Goal: Task Accomplishment & Management: Manage account settings

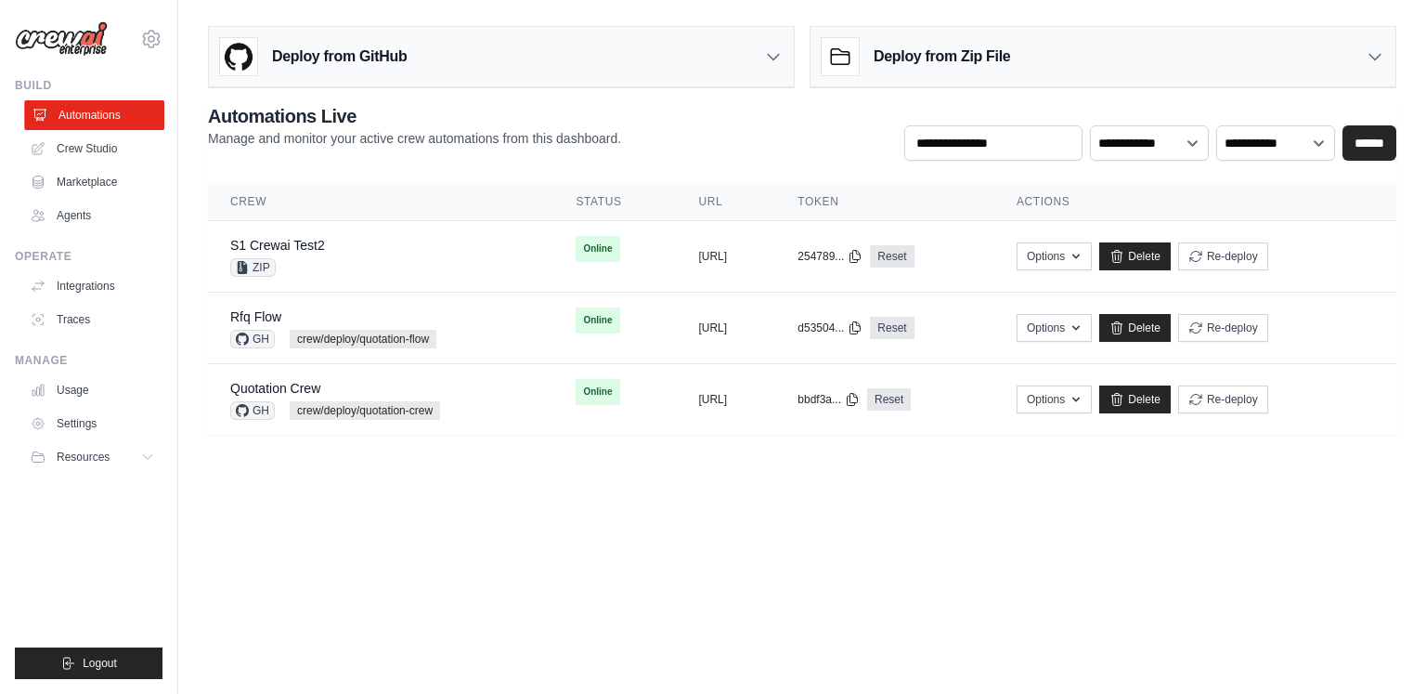
click at [124, 111] on link "Automations" at bounding box center [94, 115] width 140 height 30
click at [475, 530] on body "[PERSON_NAME][EMAIL_ADDRESS][PERSON_NAME][DOMAIN_NAME] Settings Build Automatio…" at bounding box center [713, 347] width 1426 height 694
click at [96, 397] on link "Usage" at bounding box center [94, 390] width 140 height 30
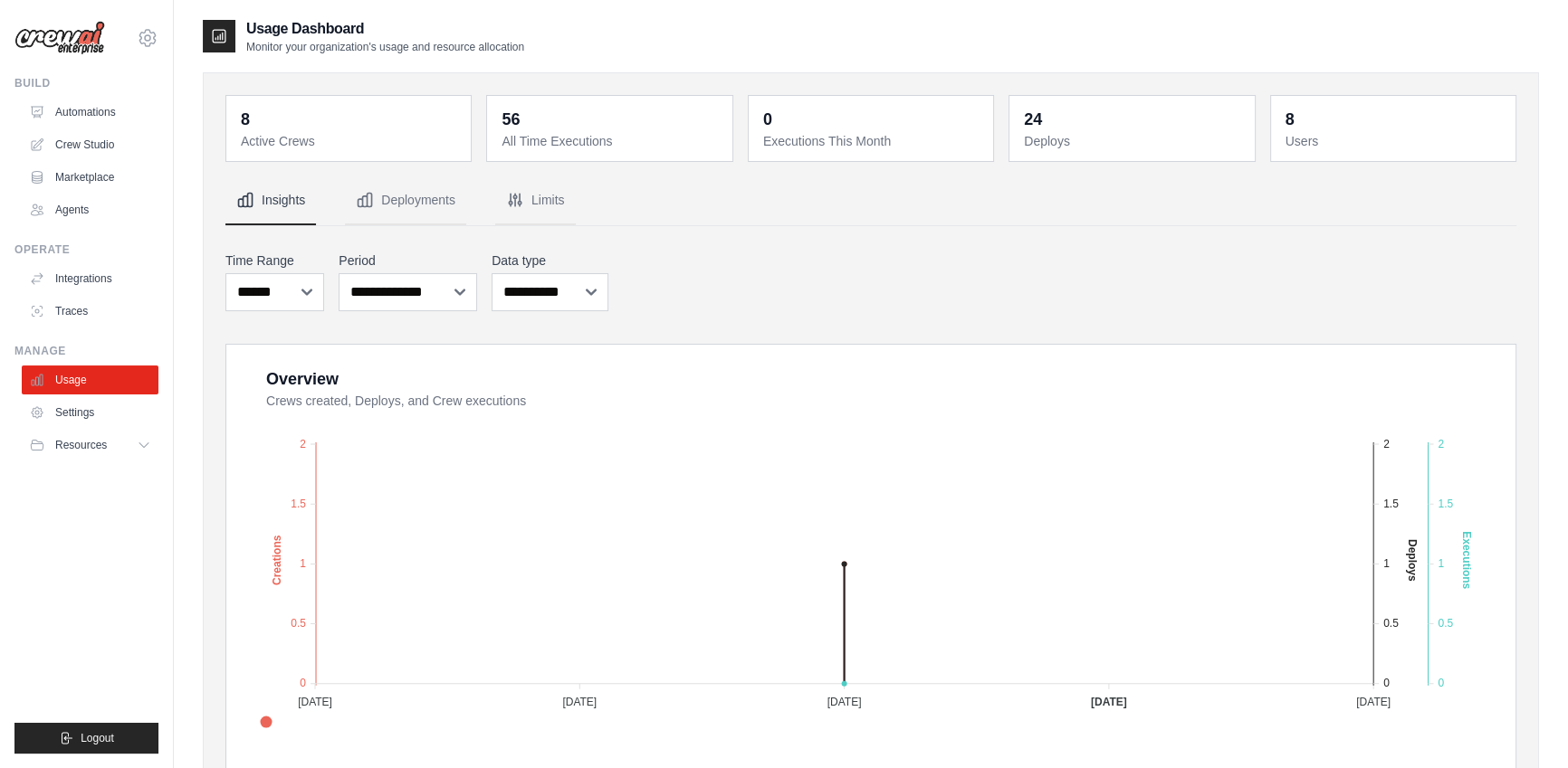
click at [803, 301] on div "**********" at bounding box center [871, 281] width 1291 height 67
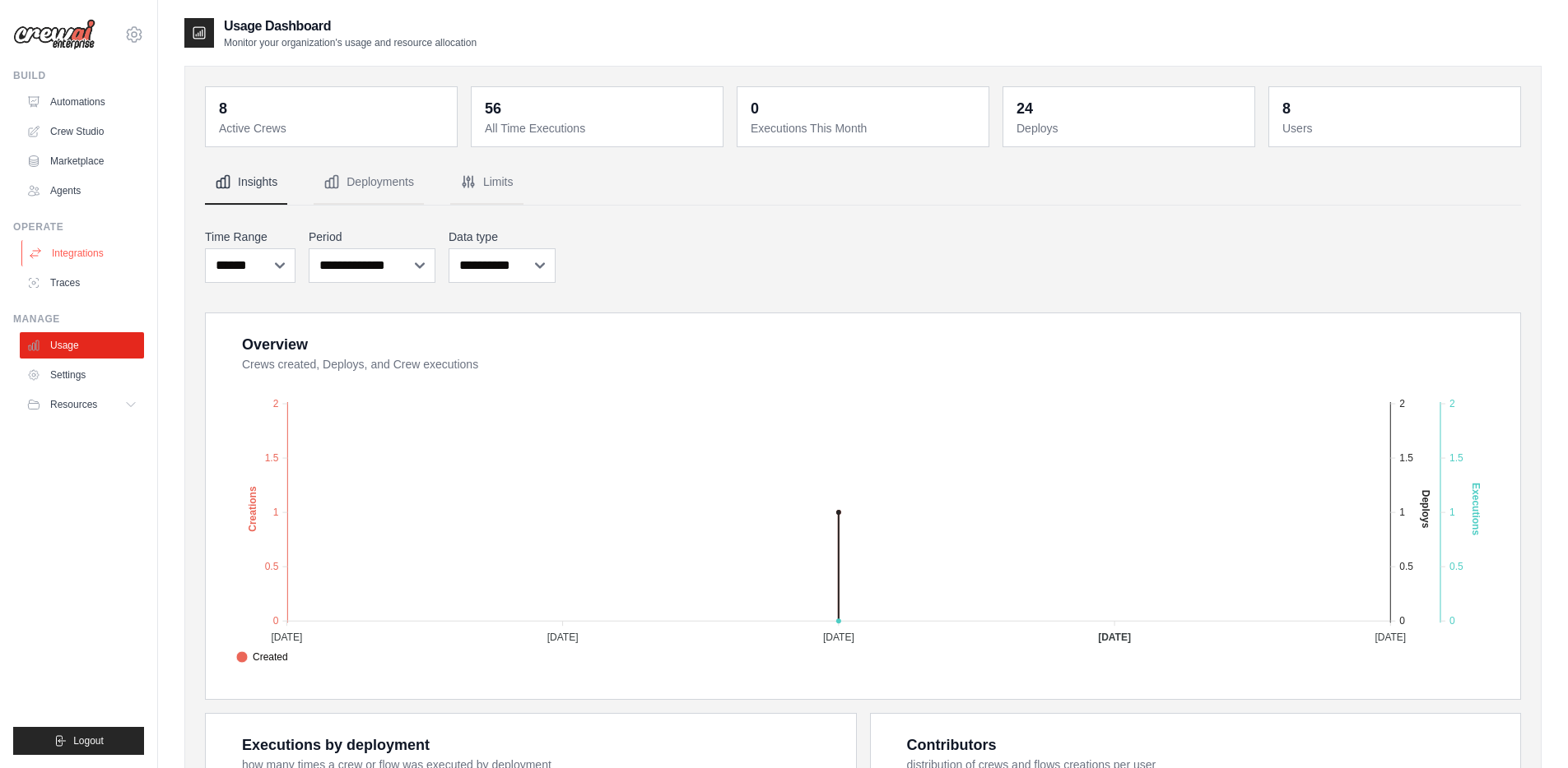
click at [81, 252] on link "Integrations" at bounding box center [83, 253] width 124 height 27
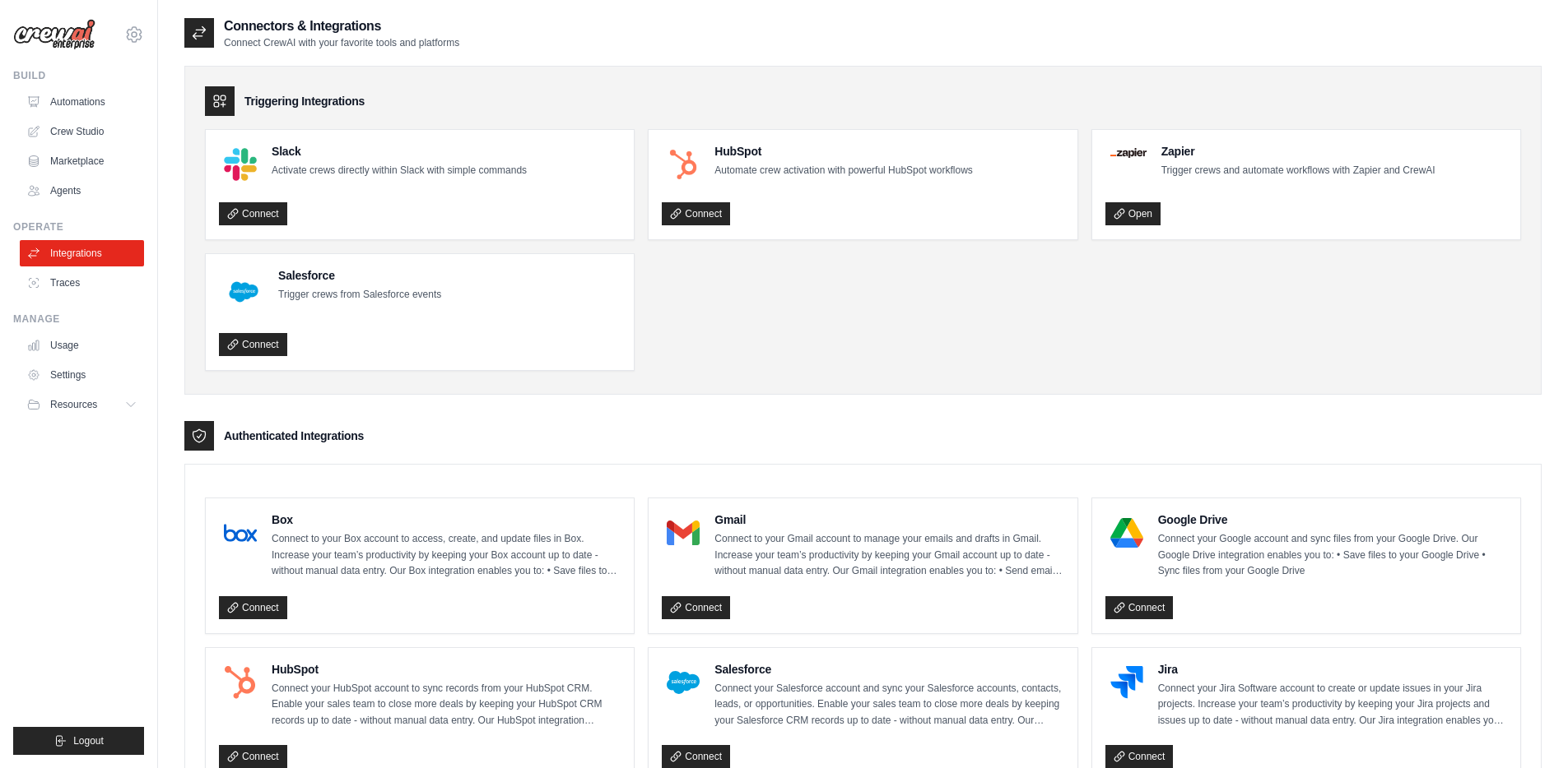
click at [1190, 75] on div "Triggering Integrations Slack Activate crews directly within Slack with simple …" at bounding box center [862, 229] width 1357 height 329
click at [74, 28] on img at bounding box center [54, 34] width 82 height 31
click at [52, 30] on img at bounding box center [54, 34] width 82 height 31
click at [60, 35] on img at bounding box center [54, 34] width 82 height 31
click at [83, 35] on img at bounding box center [54, 34] width 82 height 31
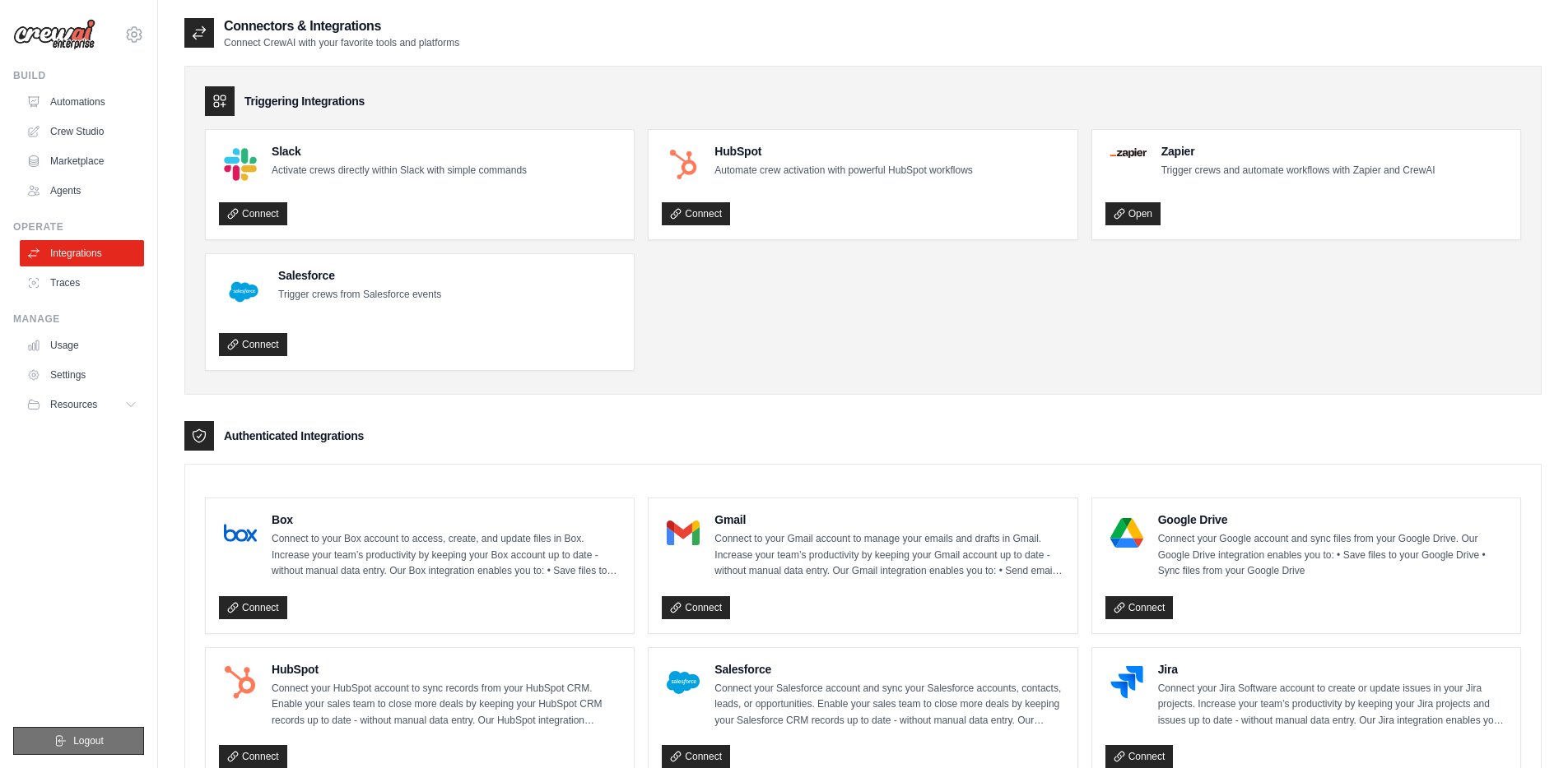
click at [93, 614] on span "Logout" at bounding box center [89, 741] width 30 height 13
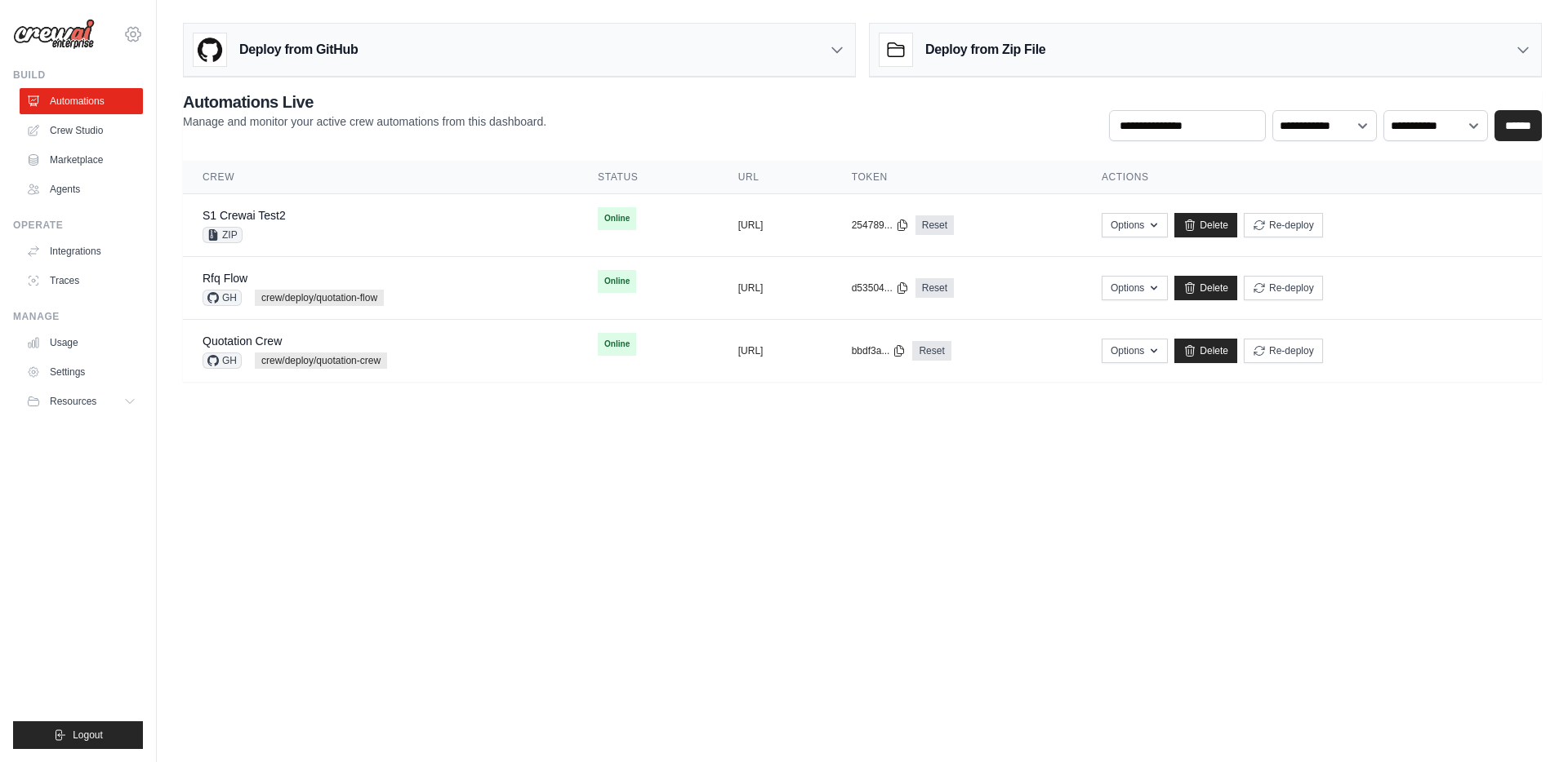
click at [121, 30] on div "jae-hyun.lee@kt.com Settings" at bounding box center [78, 25] width 130 height 52
click at [146, 39] on div "jae-hyun.lee@kt.com Settings Build Automations Crew Studio Marketplace" at bounding box center [78, 381] width 157 height 762
click at [133, 33] on icon at bounding box center [133, 34] width 19 height 19
click at [89, 103] on link "Settings" at bounding box center [133, 110] width 143 height 29
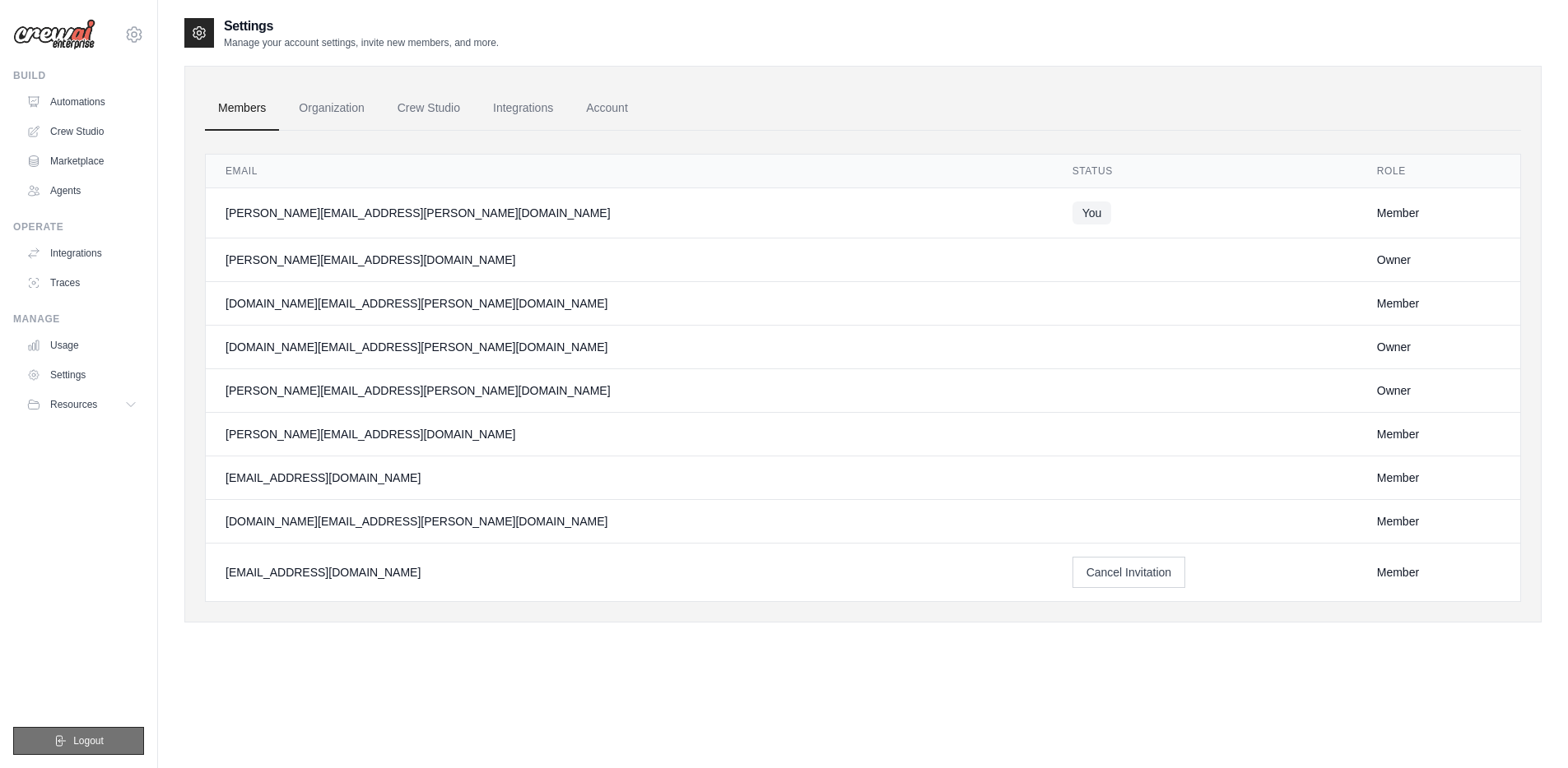
click at [113, 737] on button "Logout" at bounding box center [79, 741] width 131 height 28
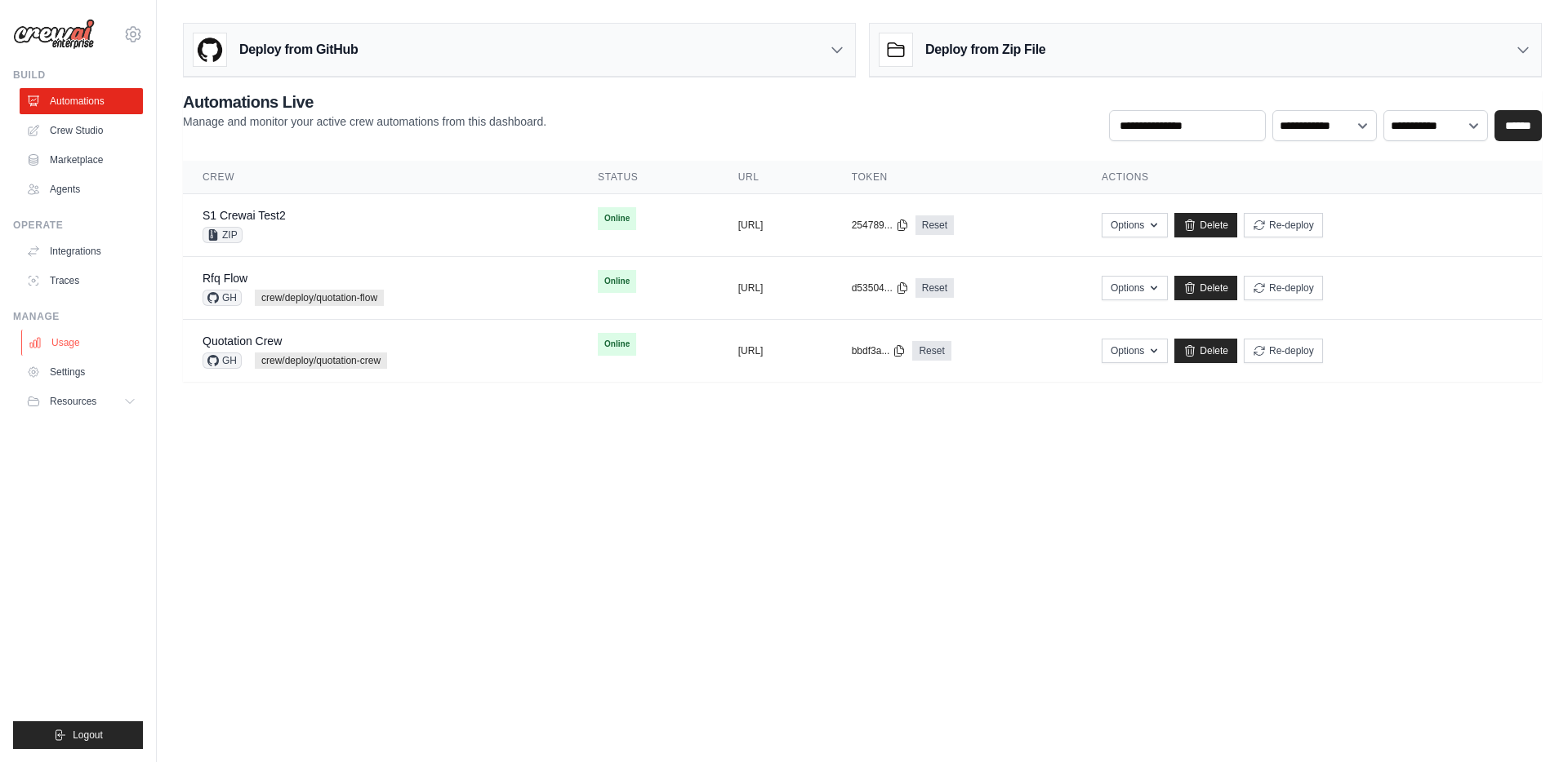
click at [71, 337] on link "Usage" at bounding box center [83, 343] width 123 height 26
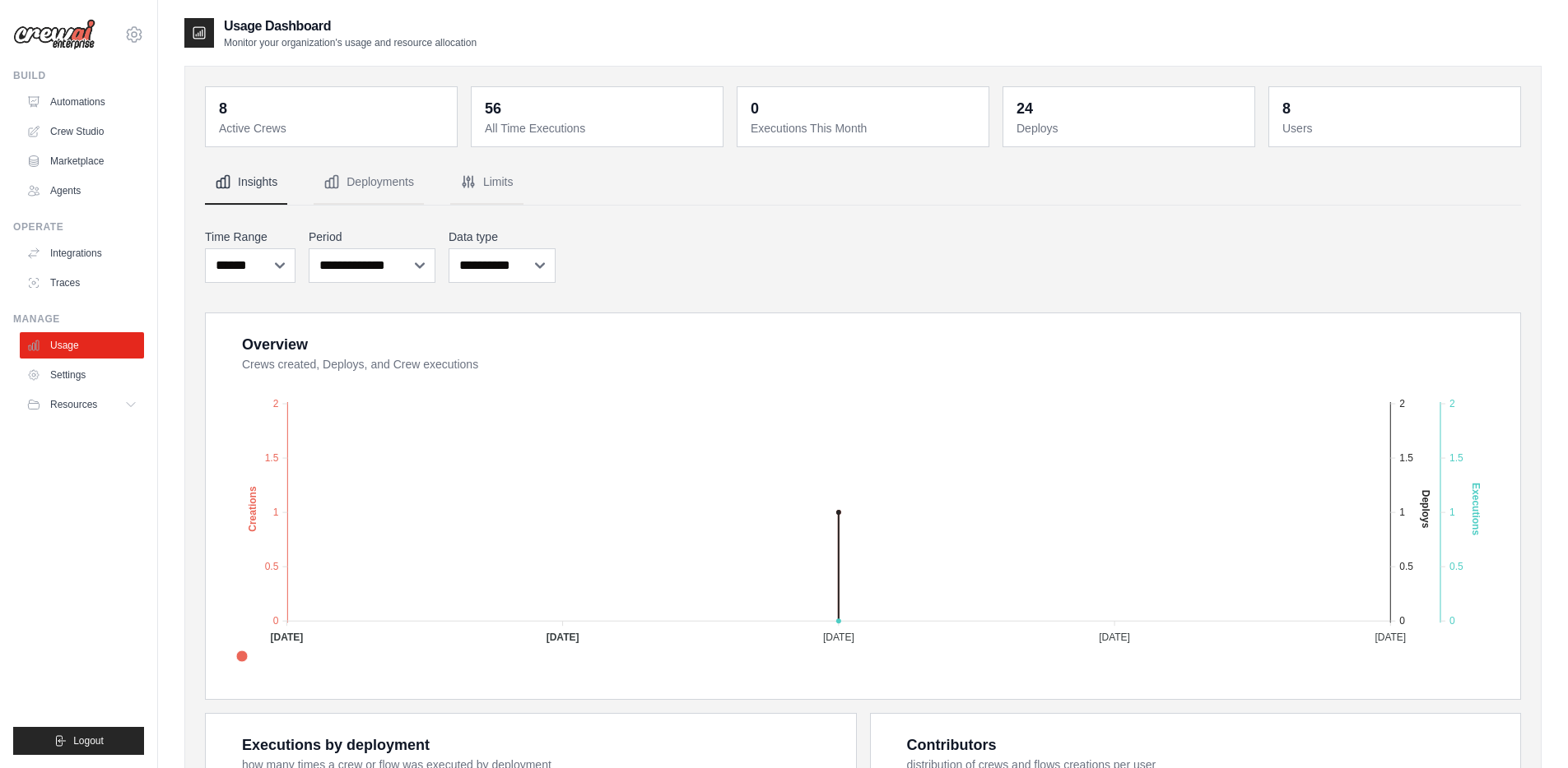
click at [222, 106] on div "8" at bounding box center [222, 109] width 8 height 23
click at [92, 292] on link "Traces" at bounding box center [83, 283] width 124 height 27
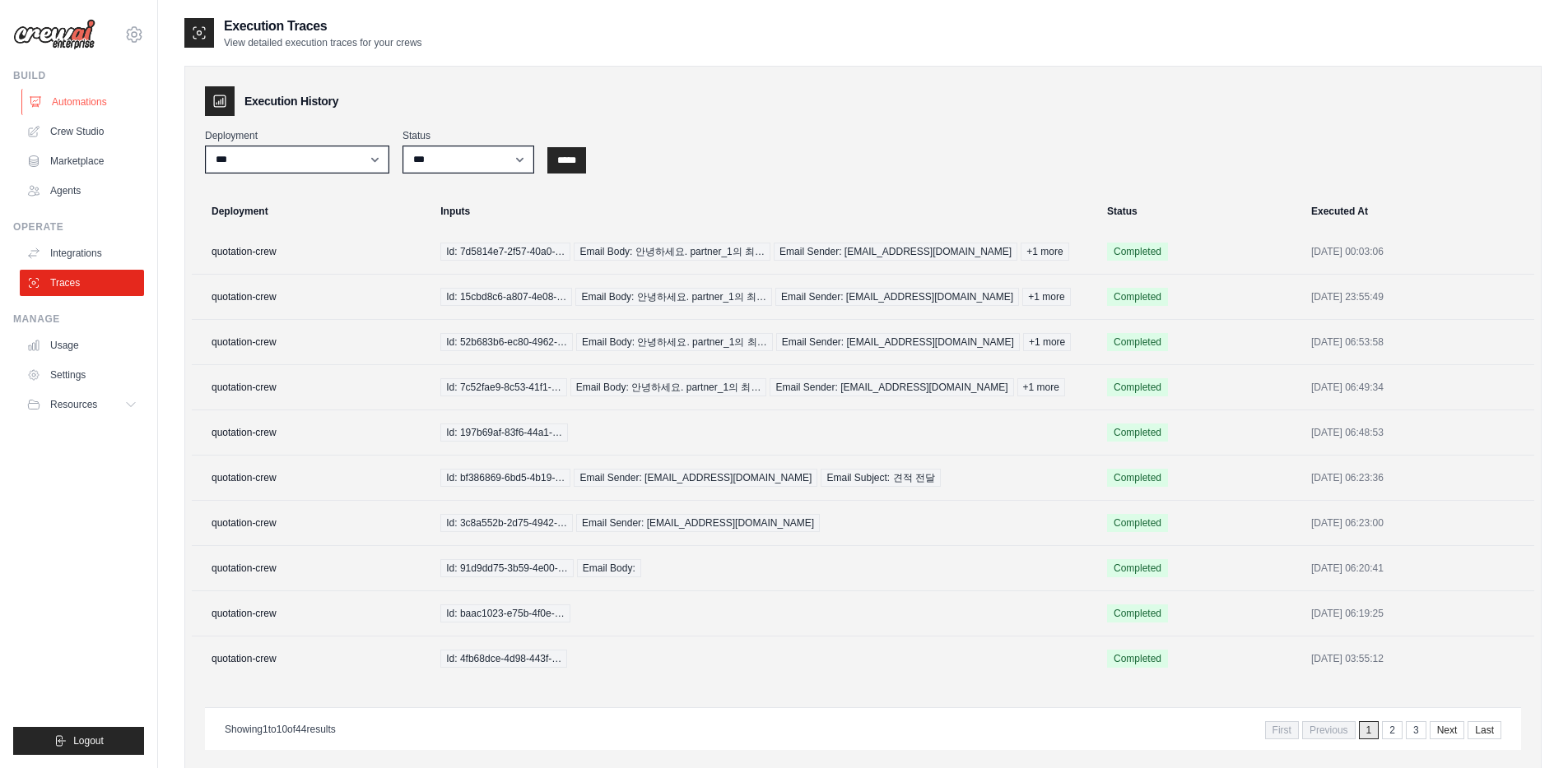
click at [98, 107] on link "Automations" at bounding box center [83, 102] width 124 height 27
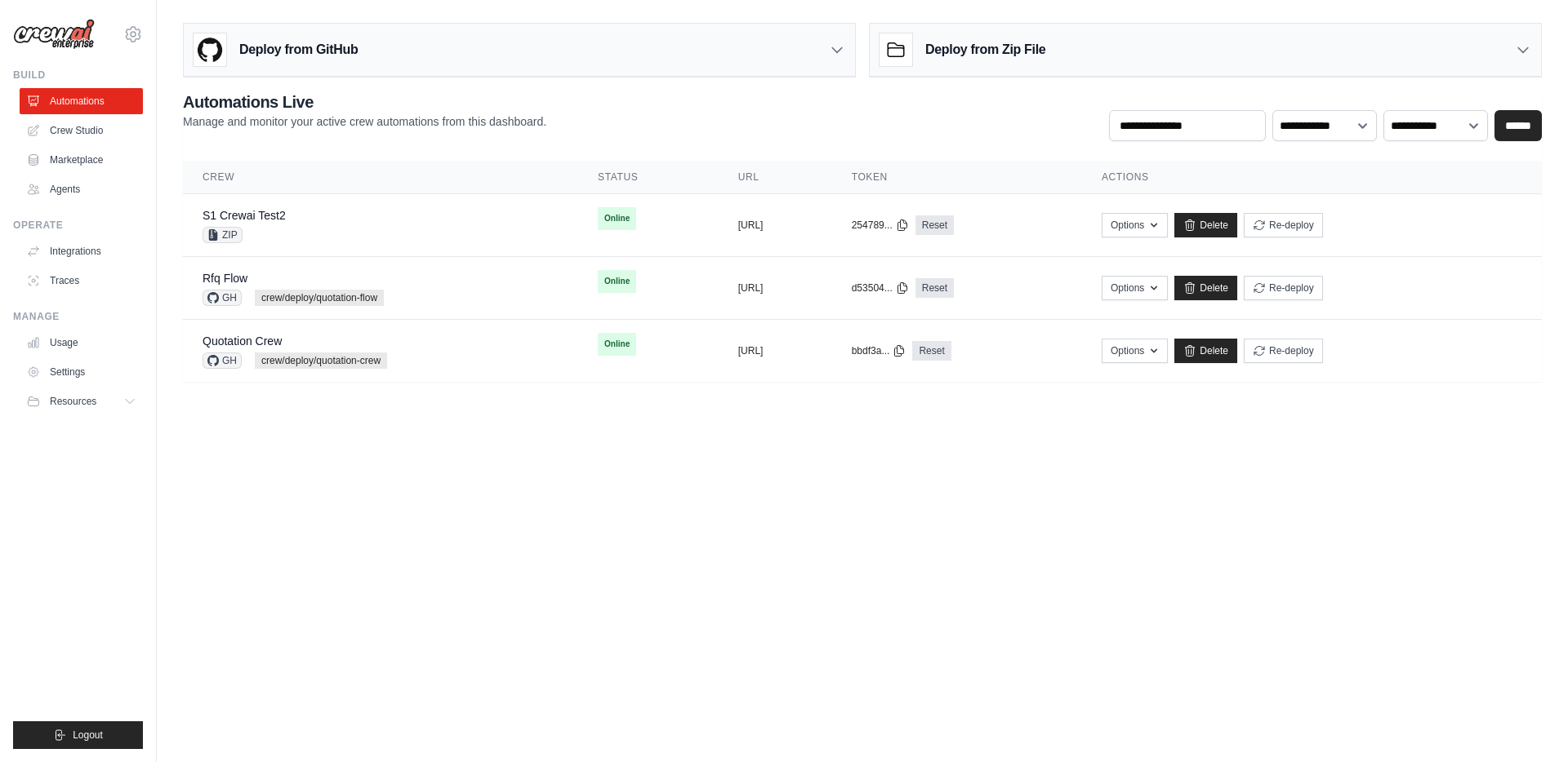
click at [95, 202] on ul "Build Automations Crew Studio Marketplace Agents" at bounding box center [78, 409] width 130 height 681
click at [92, 192] on link "Agents" at bounding box center [83, 190] width 123 height 26
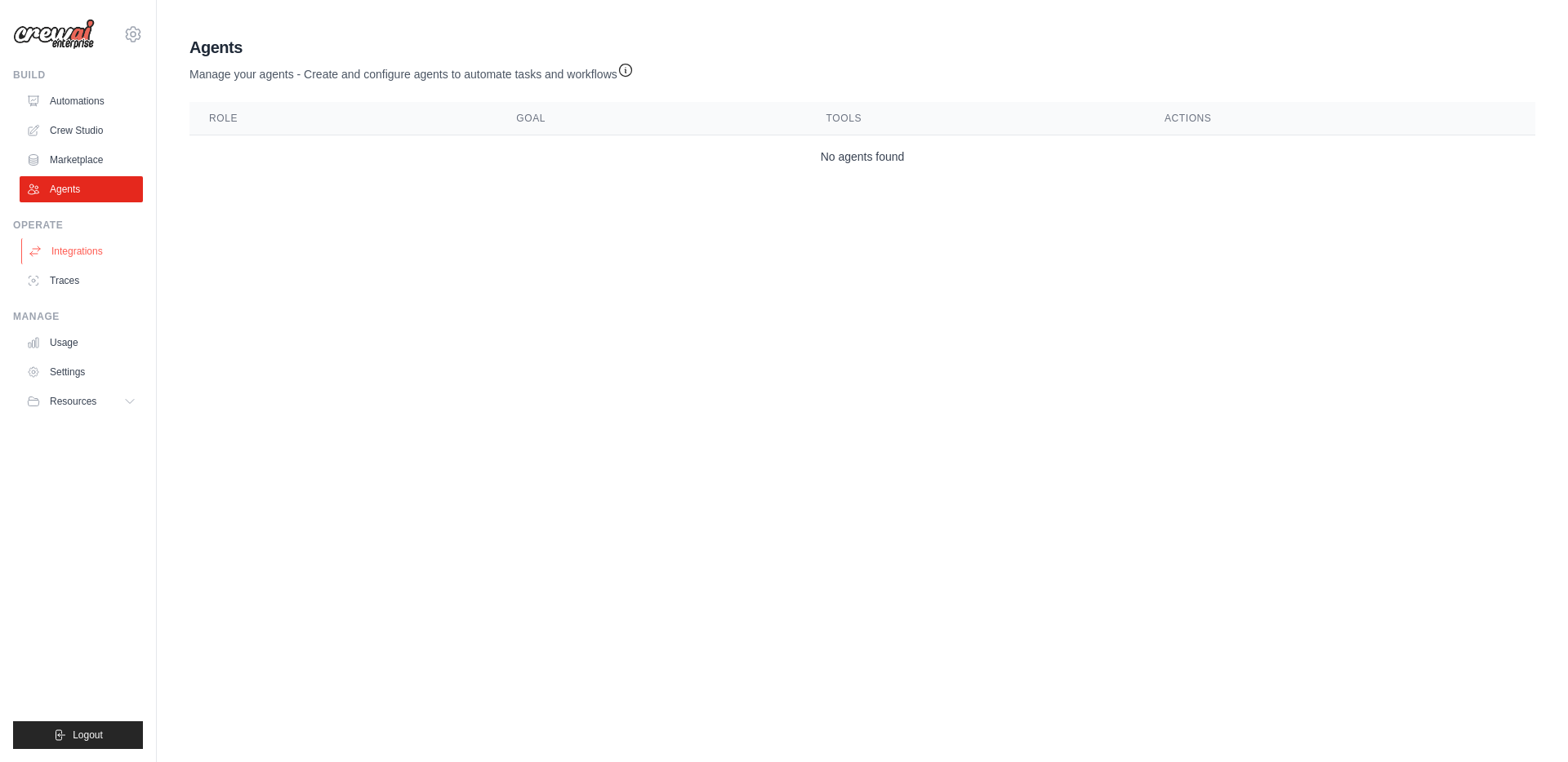
click at [91, 251] on link "Integrations" at bounding box center [83, 251] width 123 height 26
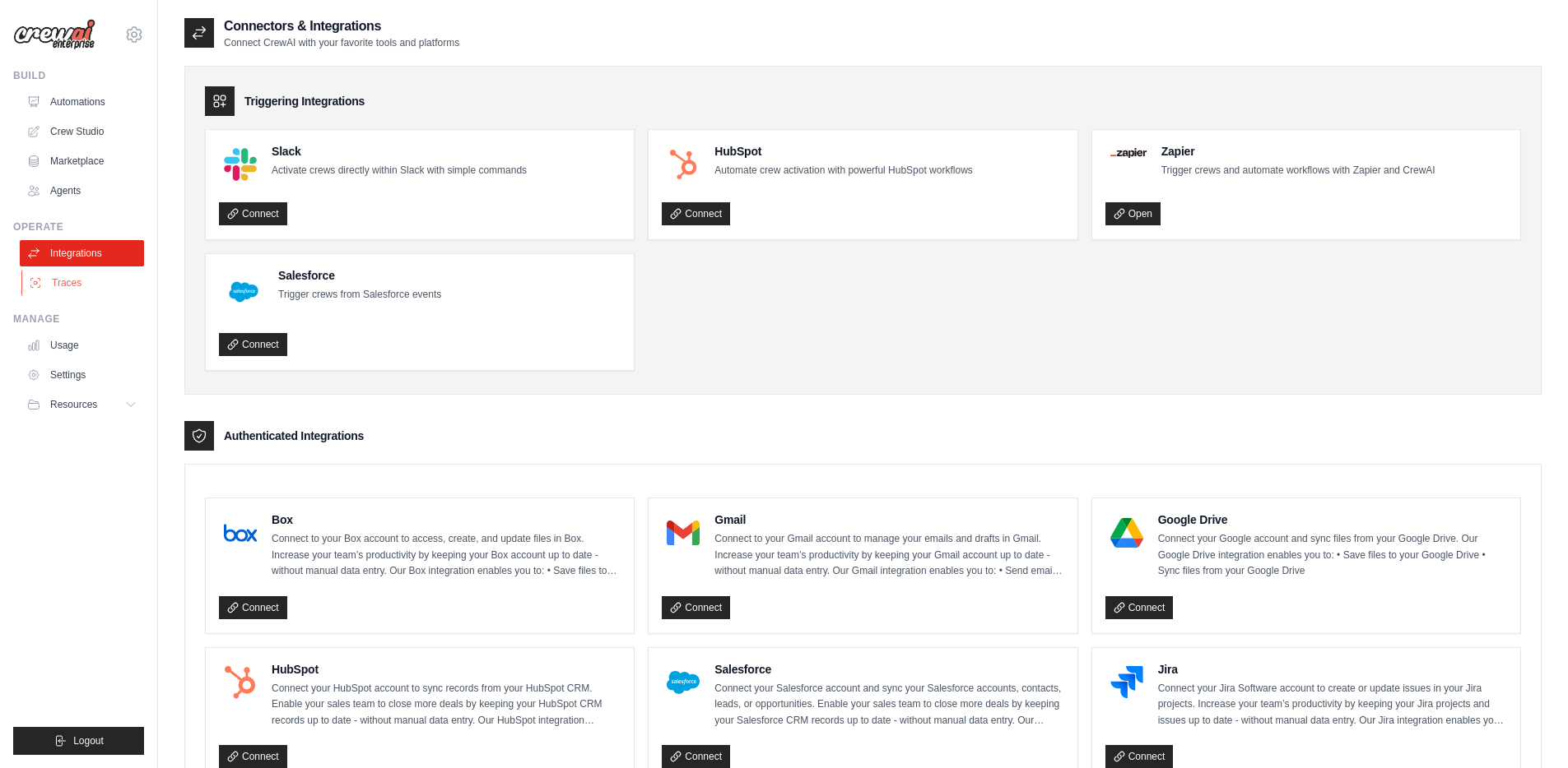
click at [93, 283] on link "Traces" at bounding box center [83, 283] width 124 height 27
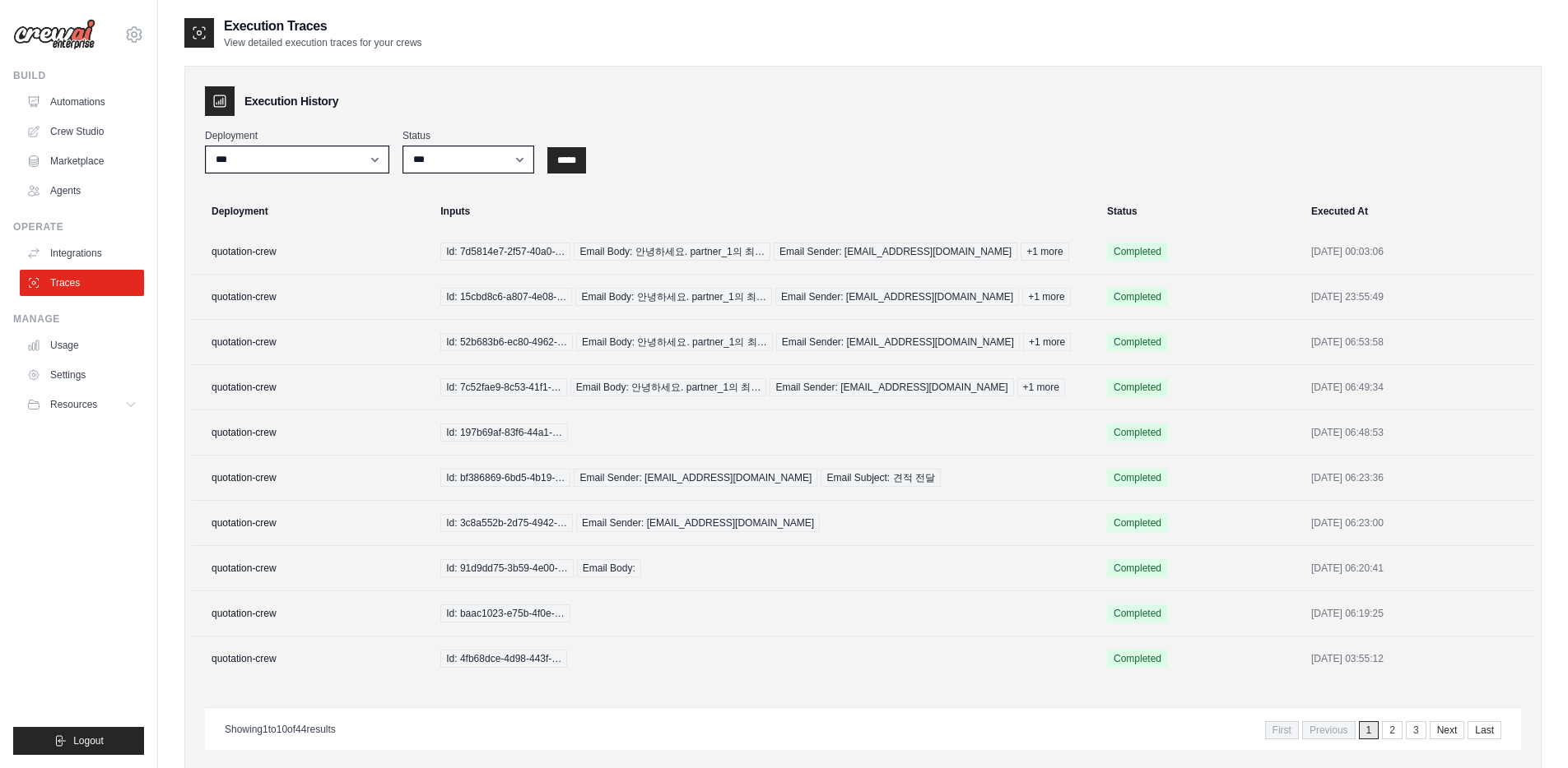
scroll to position [45, 0]
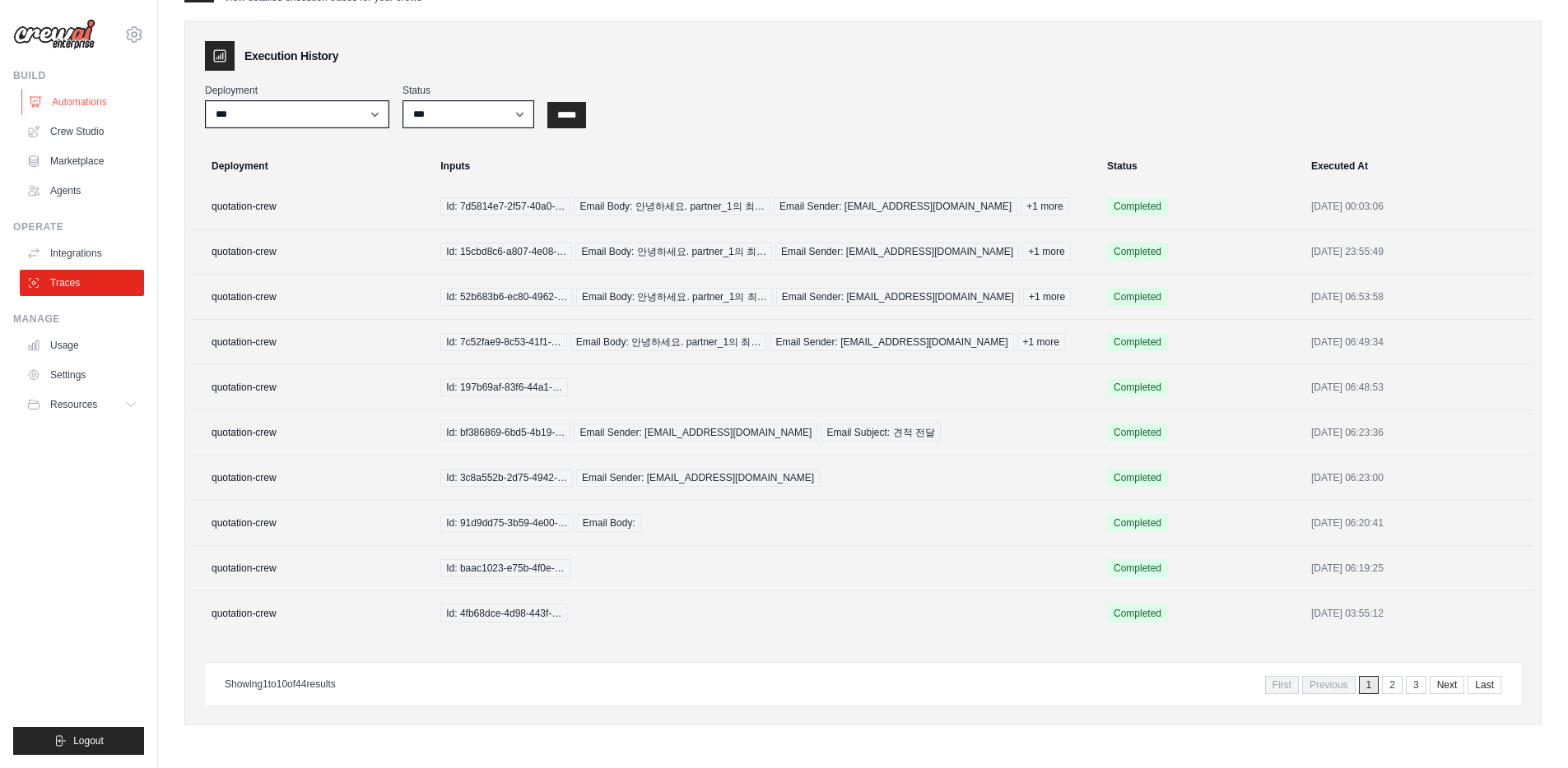
click at [76, 89] on link "Automations" at bounding box center [83, 102] width 124 height 27
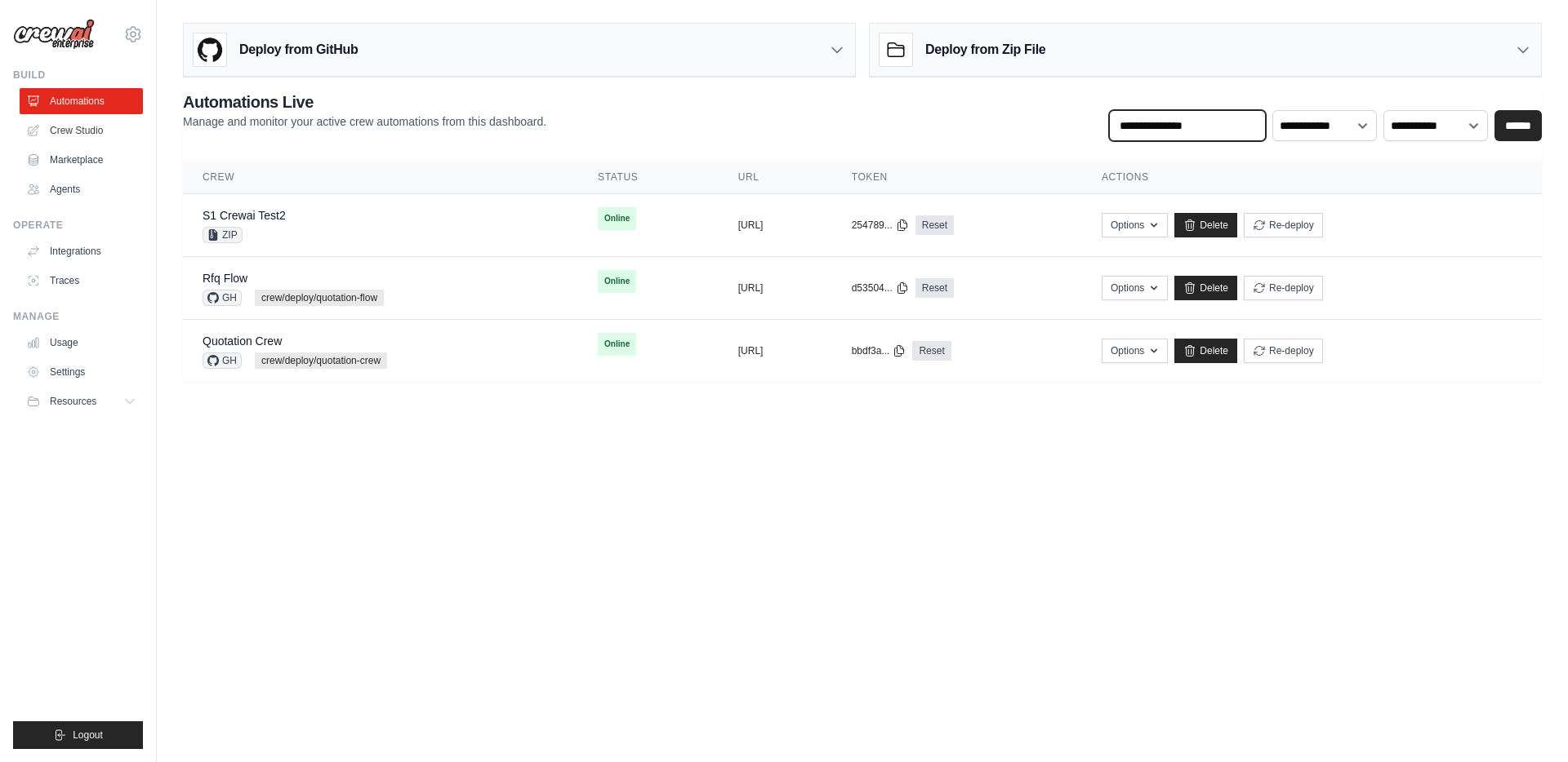
click at [1174, 127] on input "text" at bounding box center [1187, 125] width 157 height 31
click at [1319, 132] on select "**********" at bounding box center [1324, 125] width 105 height 31
click at [611, 530] on body "[PERSON_NAME][EMAIL_ADDRESS][PERSON_NAME][DOMAIN_NAME] Settings Build Automatio…" at bounding box center [784, 381] width 1568 height 762
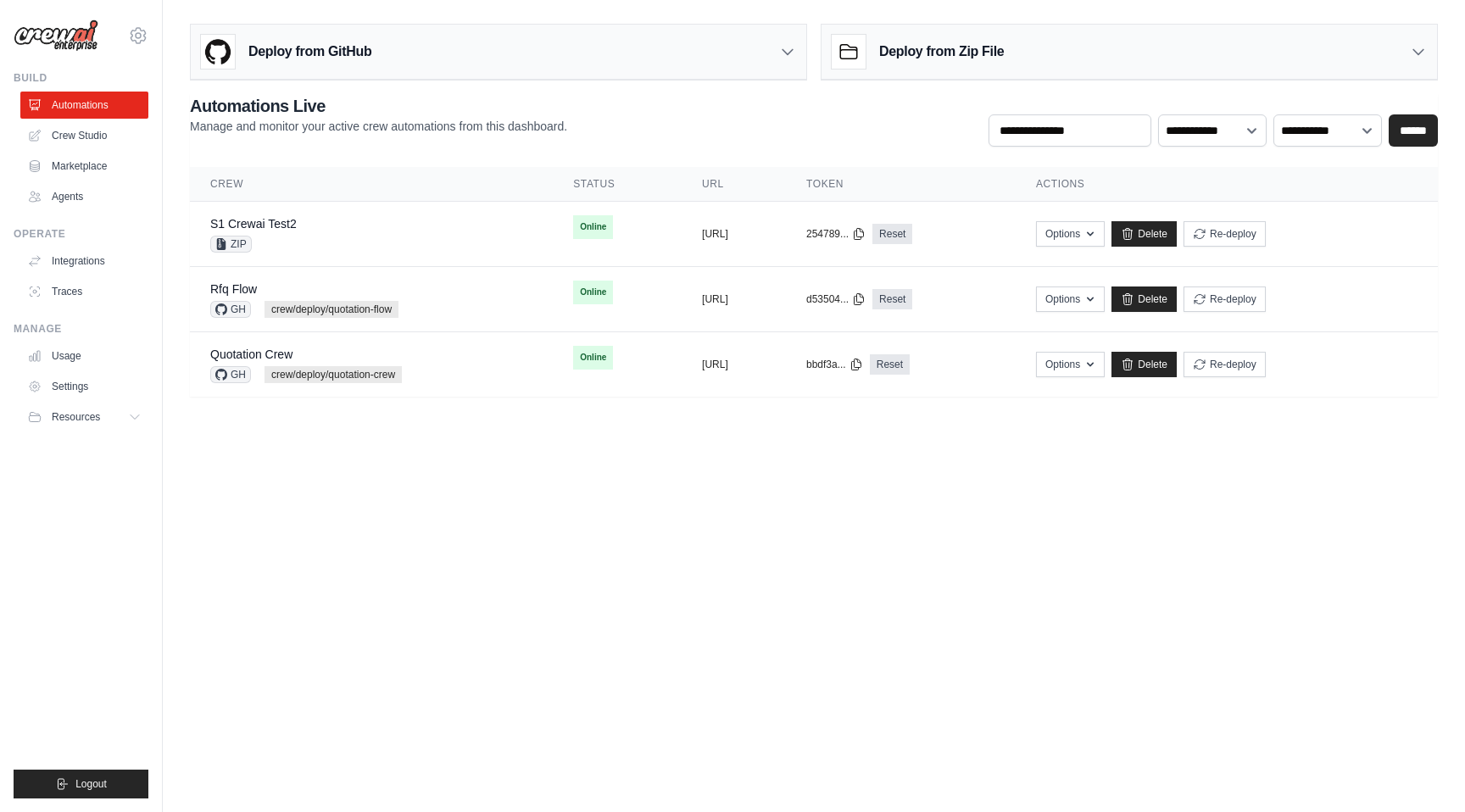
click at [779, 561] on body "[PERSON_NAME][EMAIL_ADDRESS][PERSON_NAME][DOMAIN_NAME] Settings Build Automatio…" at bounding box center [732, 406] width 1465 height 812
click at [625, 507] on body "[PERSON_NAME][EMAIL_ADDRESS][PERSON_NAME][DOMAIN_NAME] Settings Build Automatio…" at bounding box center [732, 406] width 1465 height 812
click at [75, 380] on link "Settings" at bounding box center [86, 387] width 128 height 27
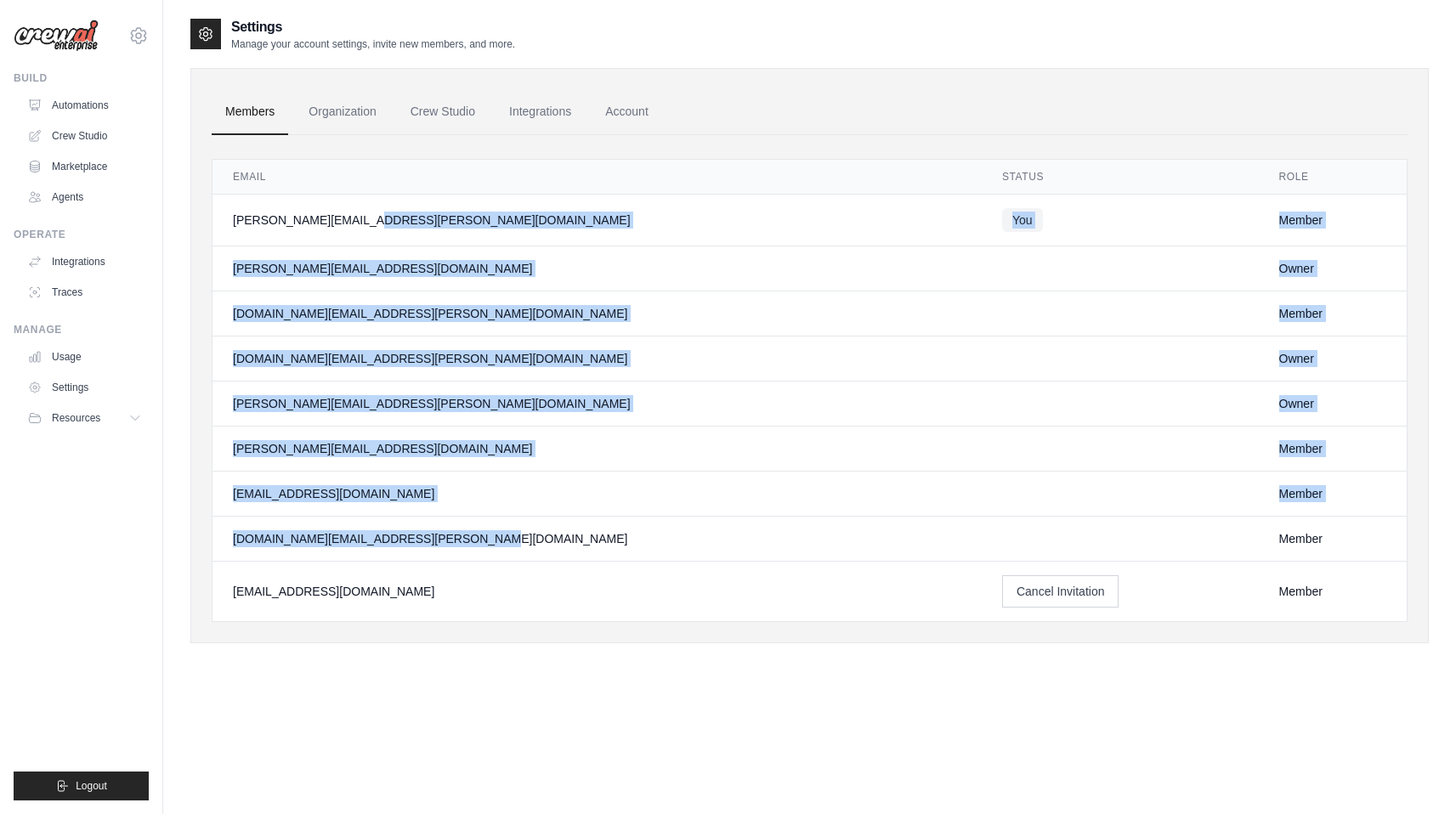
drag, startPoint x: 232, startPoint y: 200, endPoint x: 522, endPoint y: 535, distance: 443.1
click at [522, 535] on tbody "[PERSON_NAME][EMAIL_ADDRESS][PERSON_NAME][DOMAIN_NAME] You Member [PERSON_NAME]…" at bounding box center [809, 408] width 1194 height 427
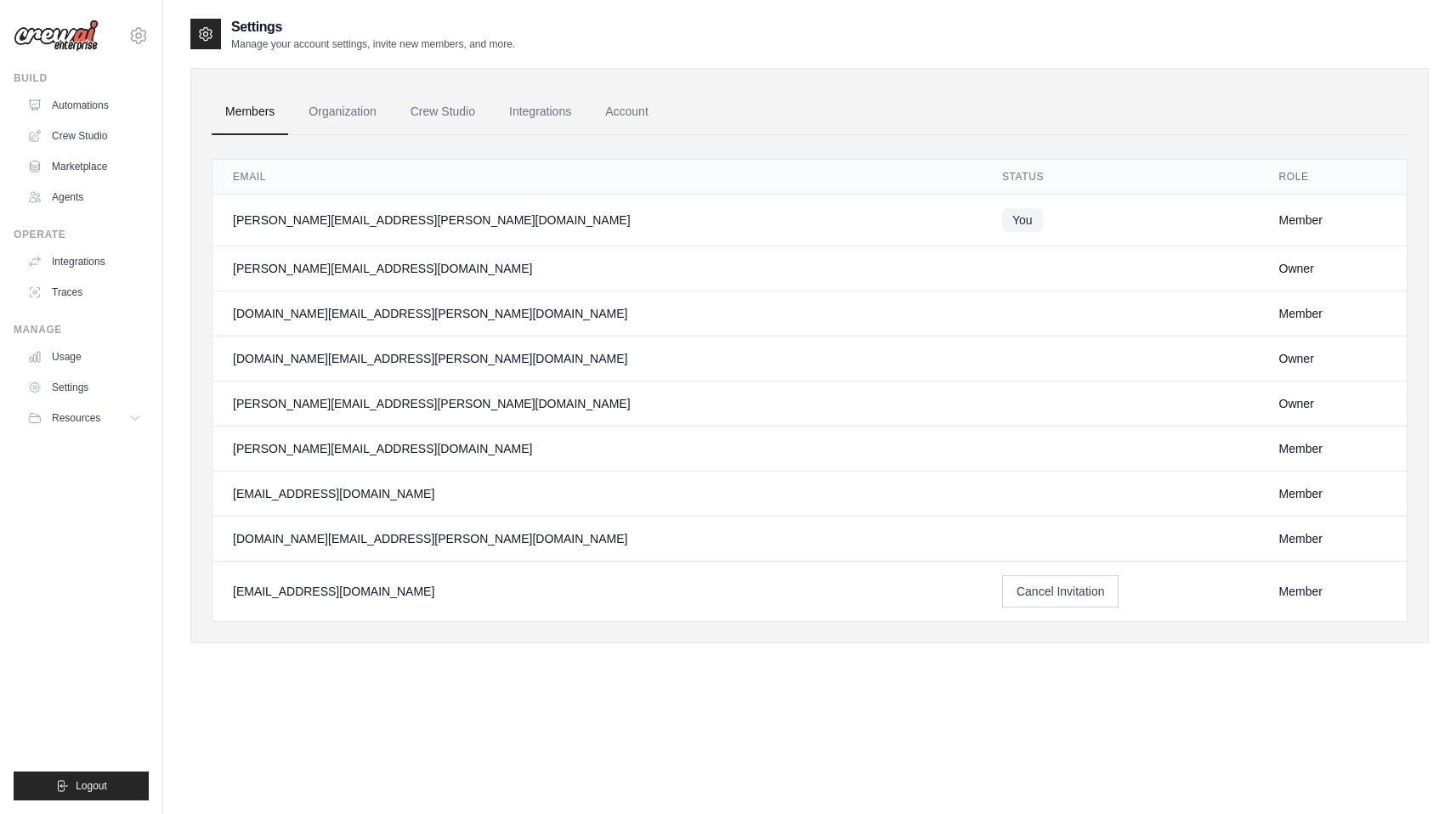
click at [621, 404] on div "[PERSON_NAME][EMAIL_ADDRESS][PERSON_NAME][DOMAIN_NAME]" at bounding box center [597, 403] width 728 height 17
